Goal: Transaction & Acquisition: Obtain resource

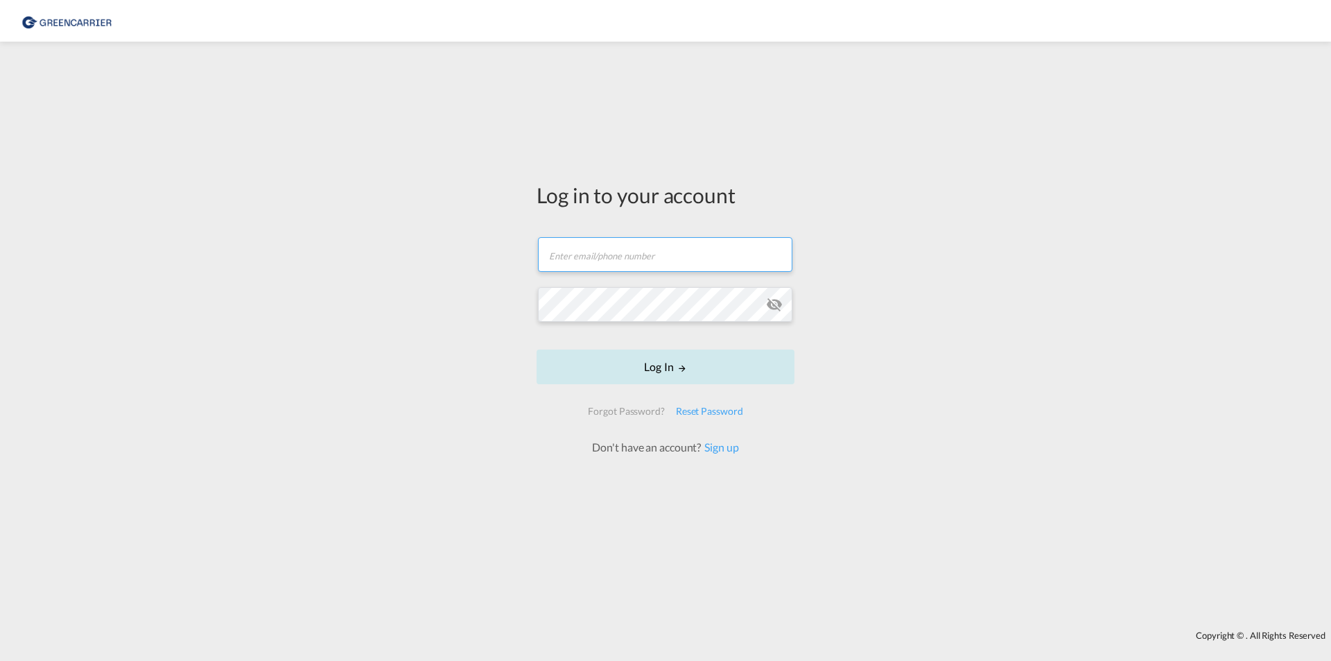
type input "[EMAIL_ADDRESS][DOMAIN_NAME]"
click at [608, 369] on button "Log In" at bounding box center [666, 366] width 258 height 35
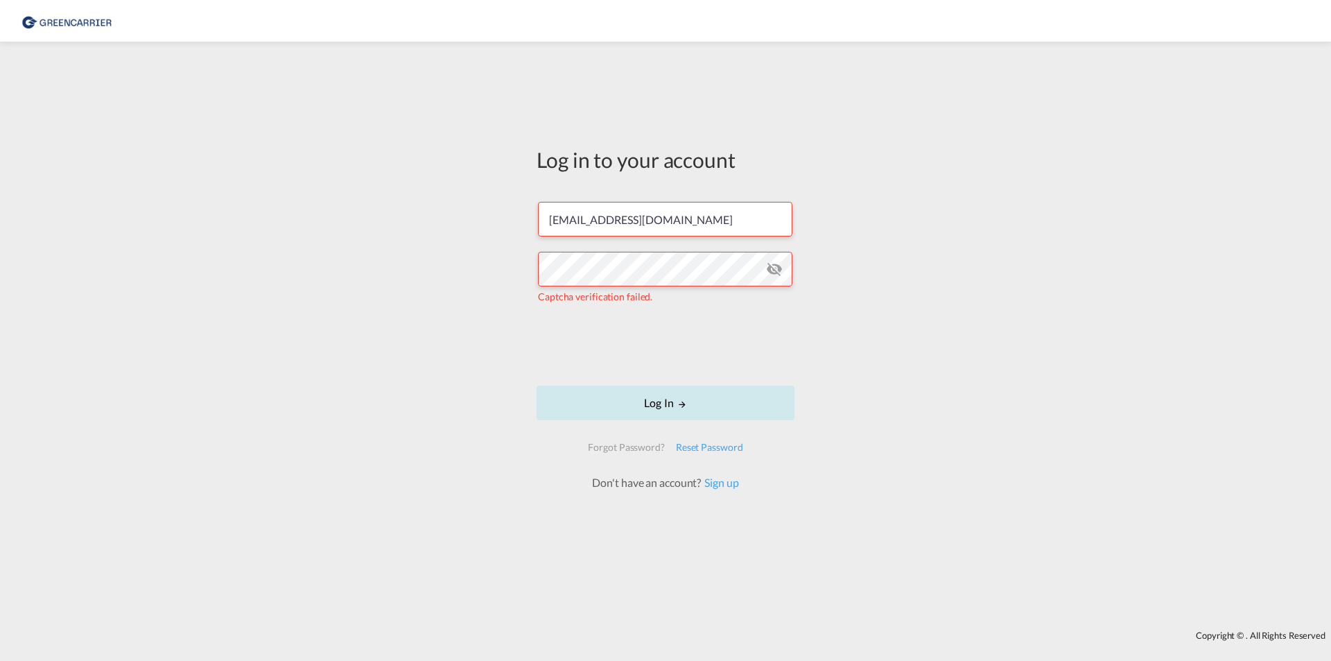
click at [689, 406] on button "Log In" at bounding box center [666, 403] width 258 height 35
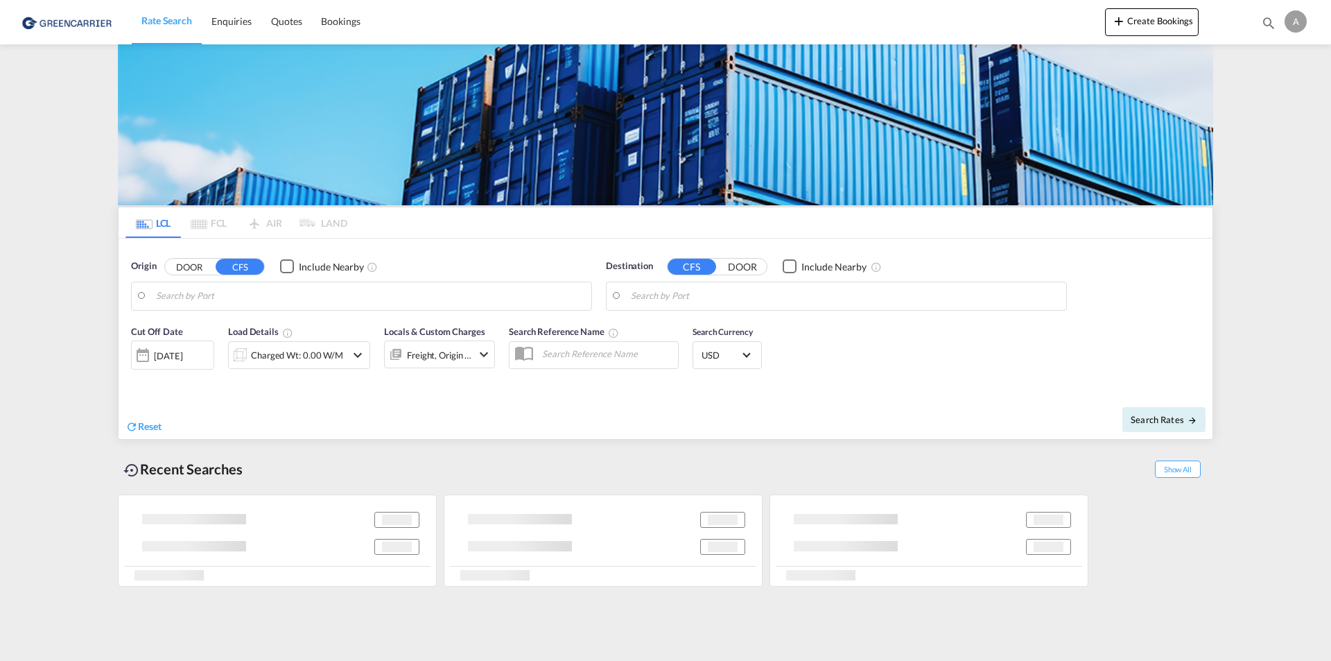
type input "CZ-43201, Kadan"
type input "CA-L9Y, [GEOGRAPHIC_DATA], [GEOGRAPHIC_DATA]"
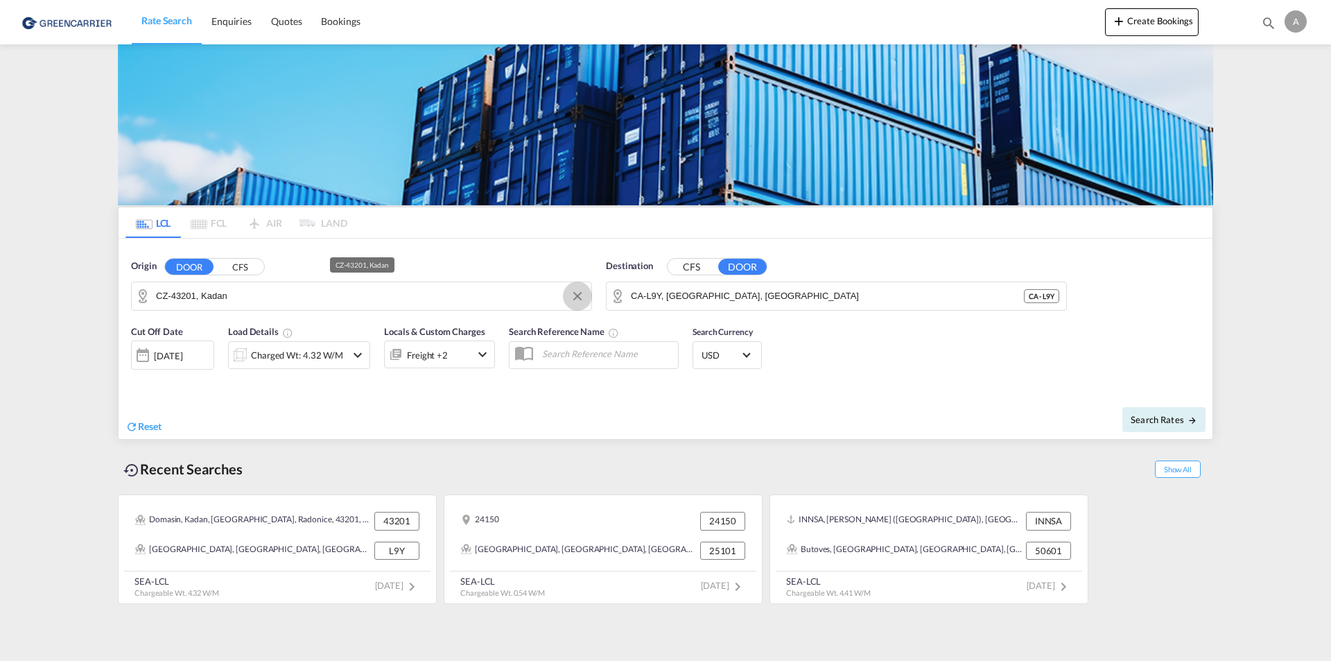
click at [580, 295] on button "Clear Input" at bounding box center [577, 296] width 21 height 21
click at [243, 268] on button "CFS" at bounding box center [240, 267] width 49 height 16
click at [256, 298] on input "nhava sheva" at bounding box center [370, 296] width 429 height 21
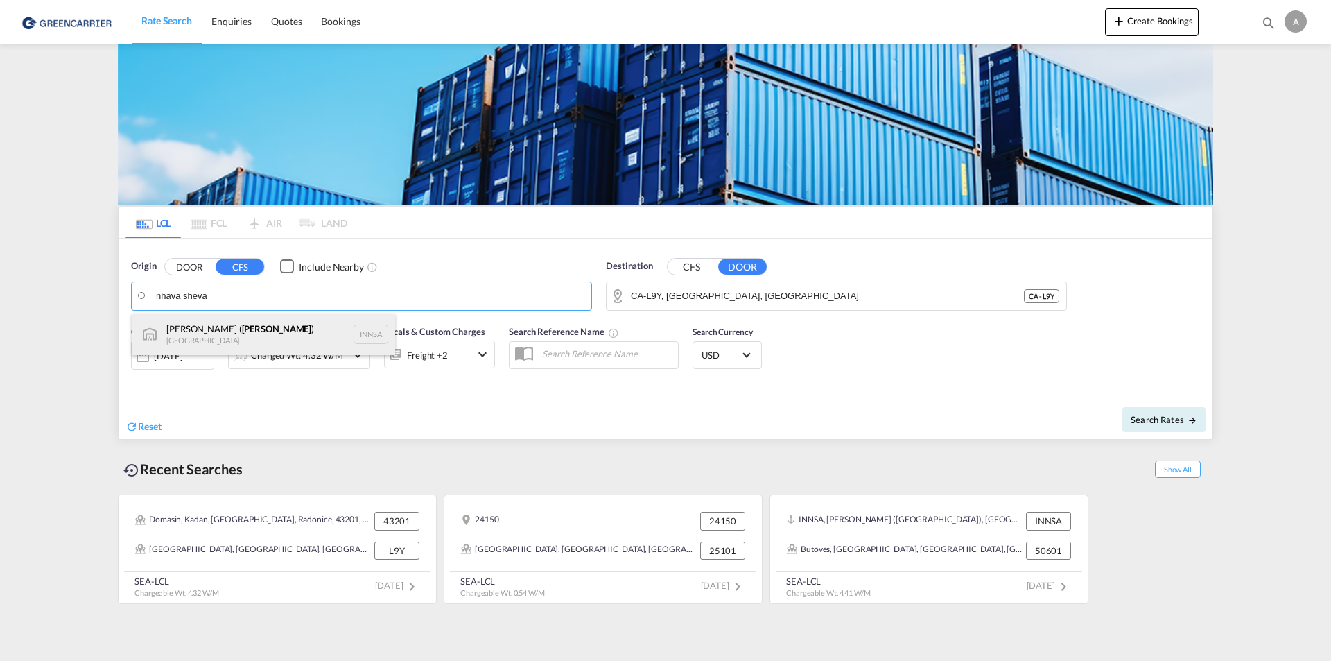
click at [236, 330] on div "[PERSON_NAME] ( [PERSON_NAME] ) [GEOGRAPHIC_DATA] INNSA" at bounding box center [263, 334] width 263 height 42
type input "[PERSON_NAME] ([PERSON_NAME]), [GEOGRAPHIC_DATA]"
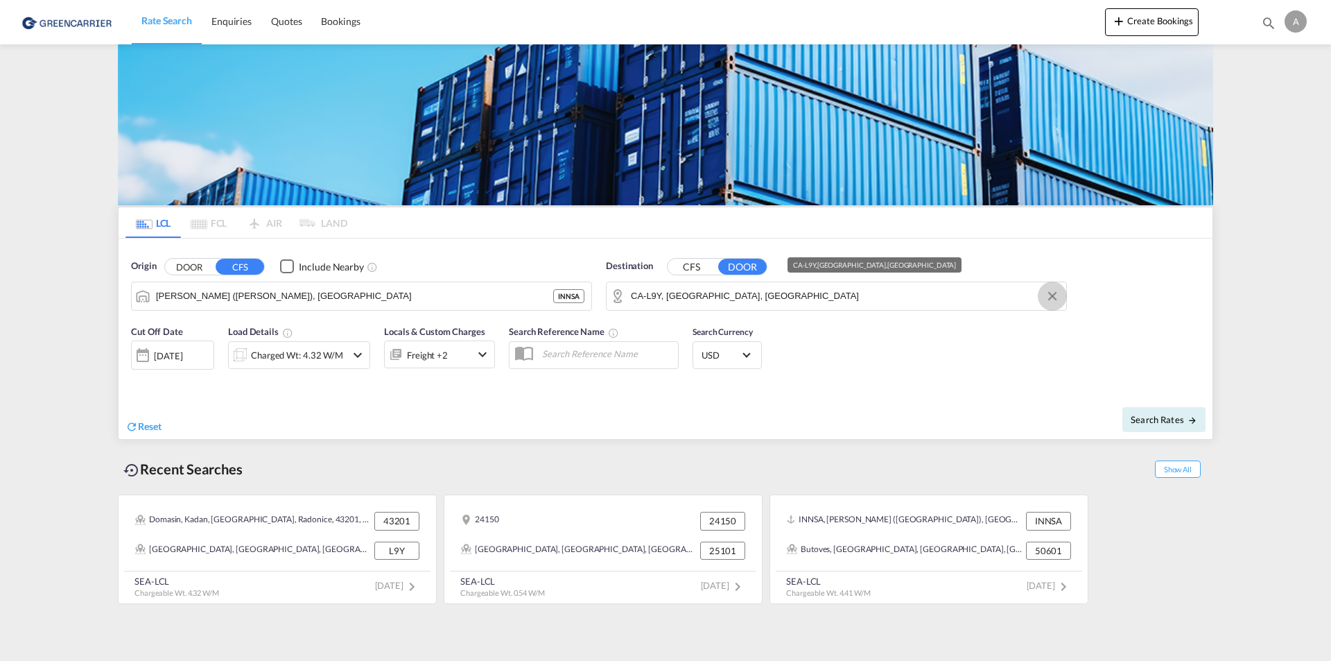
click at [1048, 294] on button "Clear Input" at bounding box center [1052, 296] width 21 height 21
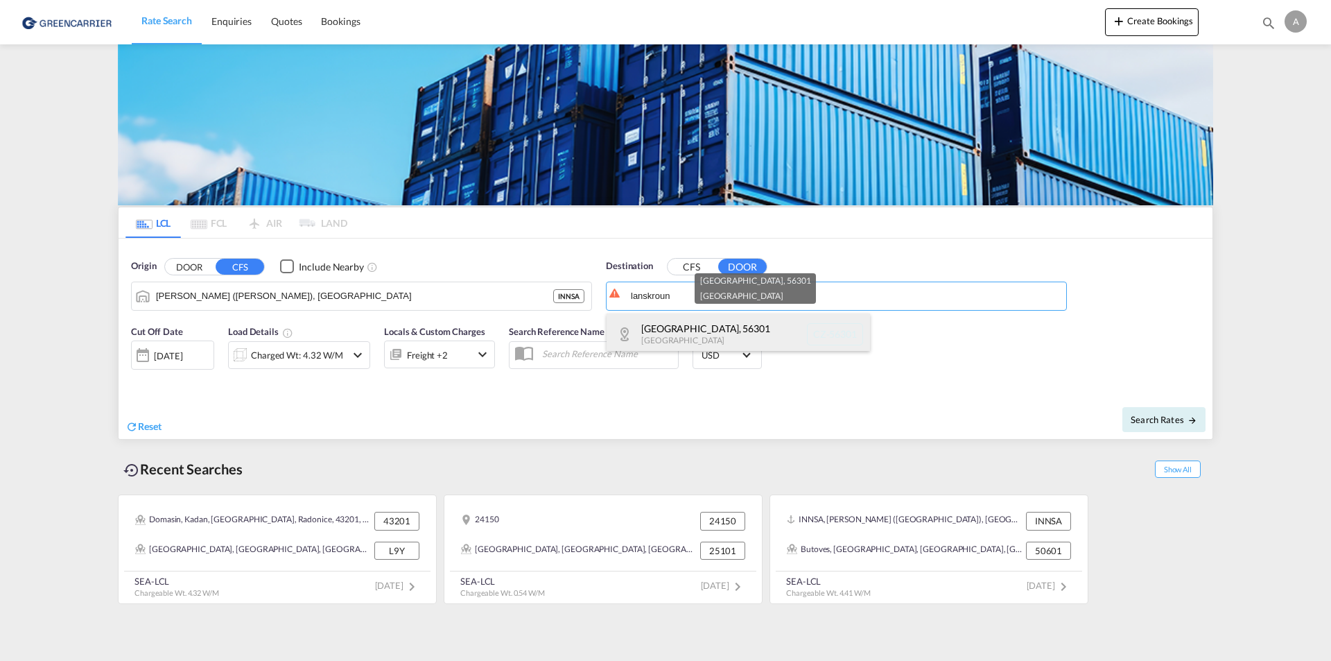
click at [700, 329] on div "[GEOGRAPHIC_DATA] , [GEOGRAPHIC_DATA] [GEOGRAPHIC_DATA]-56301" at bounding box center [738, 334] width 263 height 42
type input "CZ-56301, [GEOGRAPHIC_DATA]"
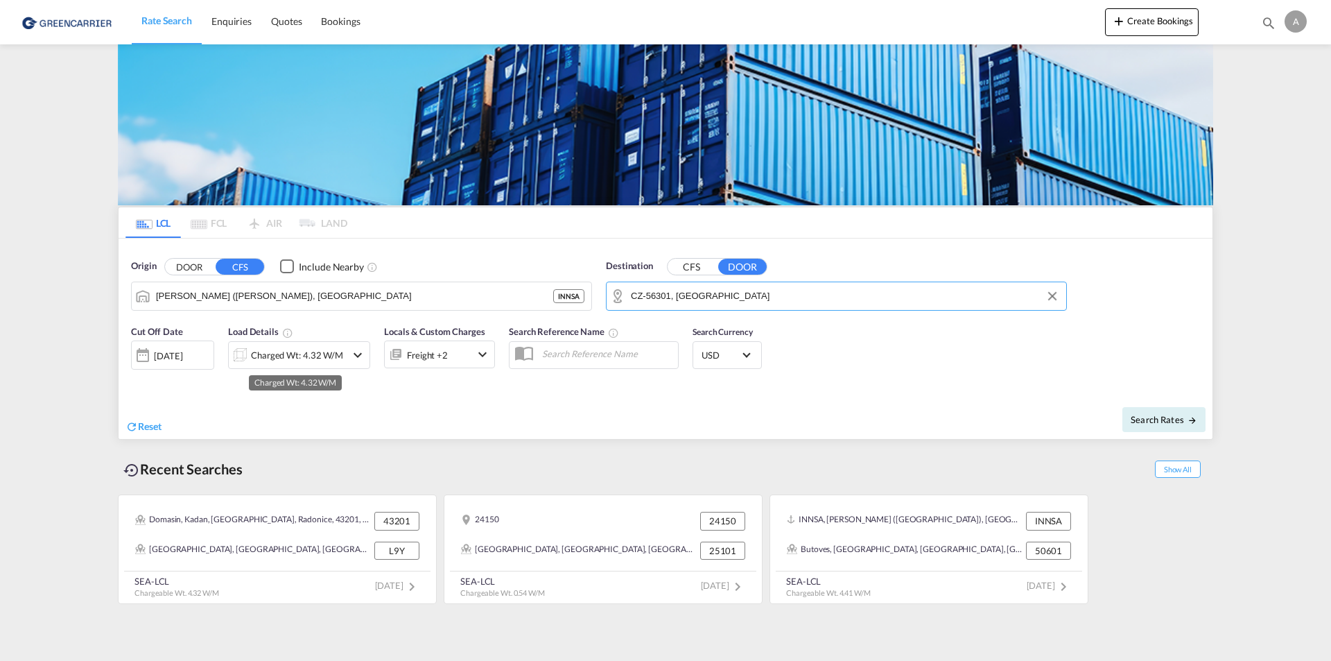
click at [270, 357] on div "Charged Wt: 4.32 W/M" at bounding box center [297, 354] width 92 height 19
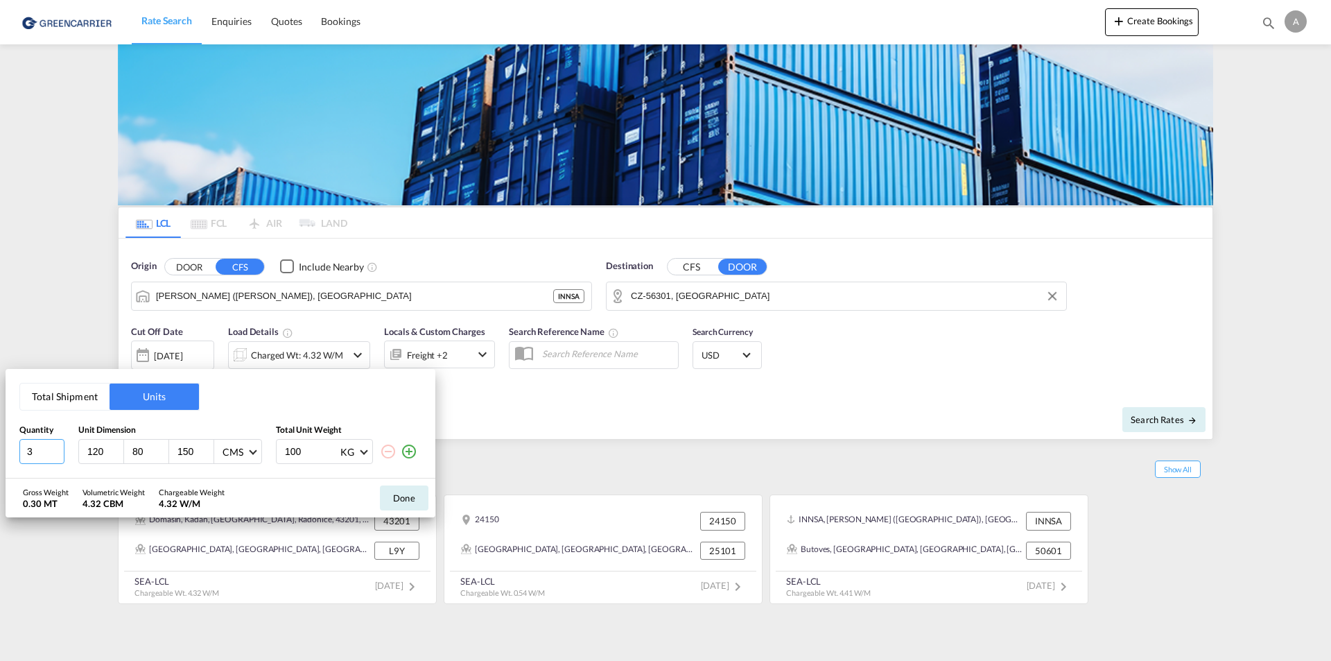
click at [43, 453] on input "3" at bounding box center [41, 451] width 45 height 25
drag, startPoint x: 47, startPoint y: 454, endPoint x: 1, endPoint y: 453, distance: 46.5
click at [1, 453] on div "Total Shipment Units Quantity Unit Dimension Total Unit Weight 3 120 80 150 CMS…" at bounding box center [665, 330] width 1331 height 661
type input "8"
drag, startPoint x: 196, startPoint y: 451, endPoint x: 165, endPoint y: 451, distance: 31.2
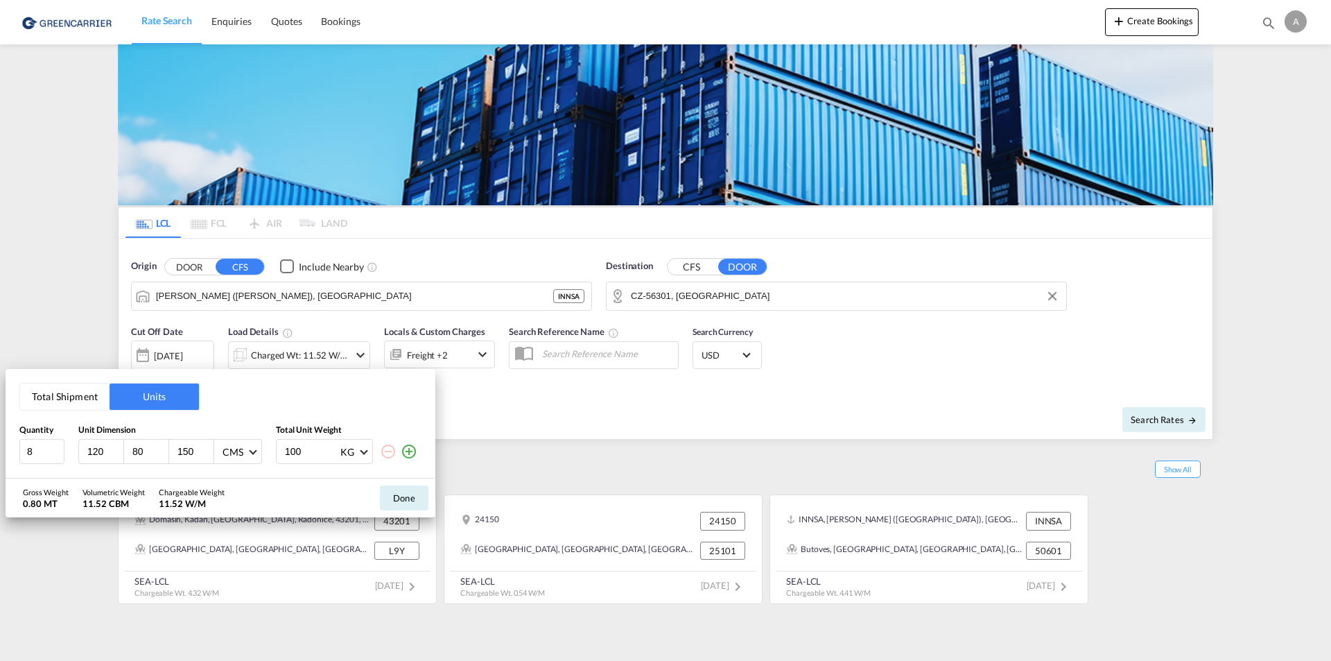
click at [165, 452] on div "120 80 150 CMS CMS Inches" at bounding box center [170, 451] width 184 height 25
type input "56"
type input "600"
click at [300, 496] on div "Gross Weight 4.80 MT Volumetric Weight 4.30 CBM Chargeable Weight 4.80 W/M Done" at bounding box center [221, 497] width 430 height 39
click at [399, 497] on button "Done" at bounding box center [404, 497] width 49 height 25
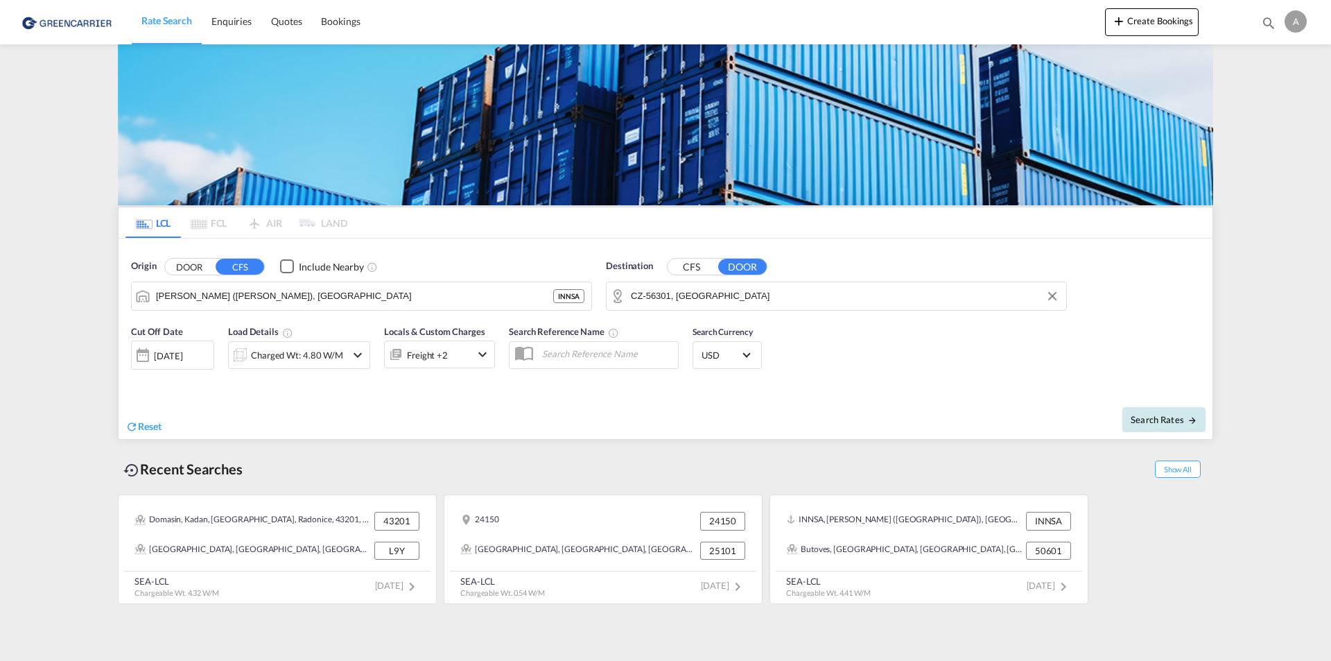
click at [1165, 416] on span "Search Rates" at bounding box center [1164, 419] width 67 height 11
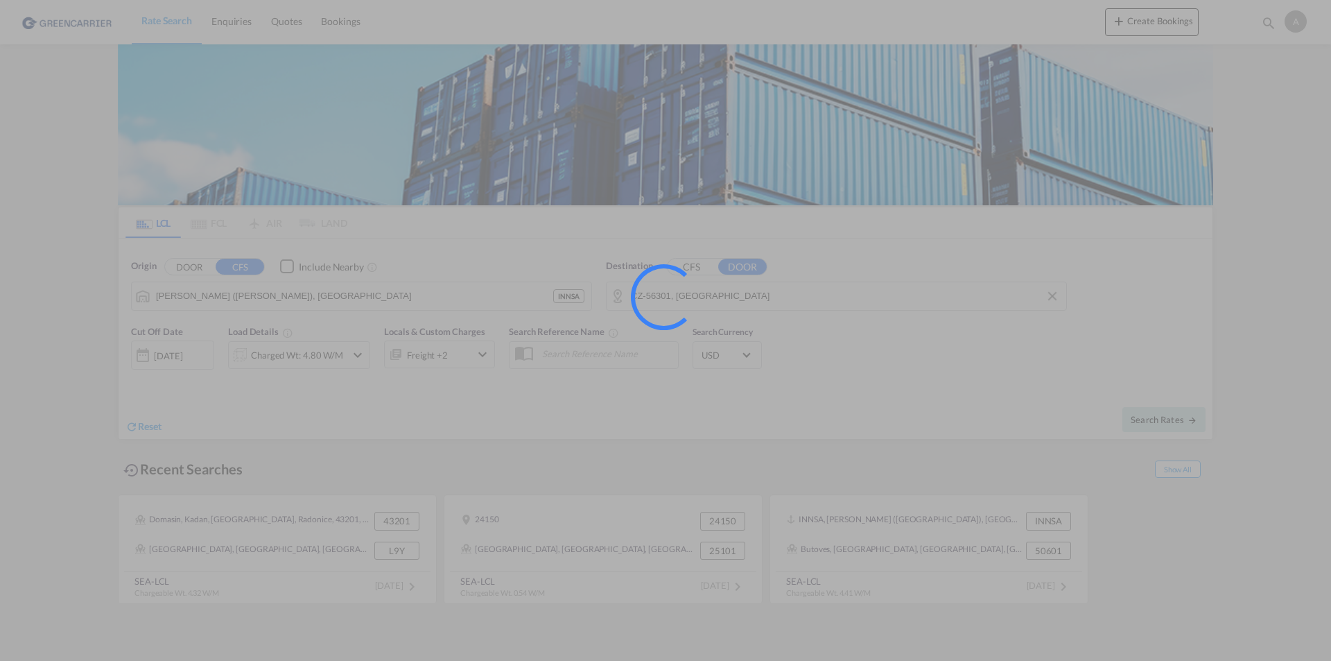
type input "INNSA to 56301 / [DATE]"
